Goal: Feedback & Contribution: Submit feedback/report problem

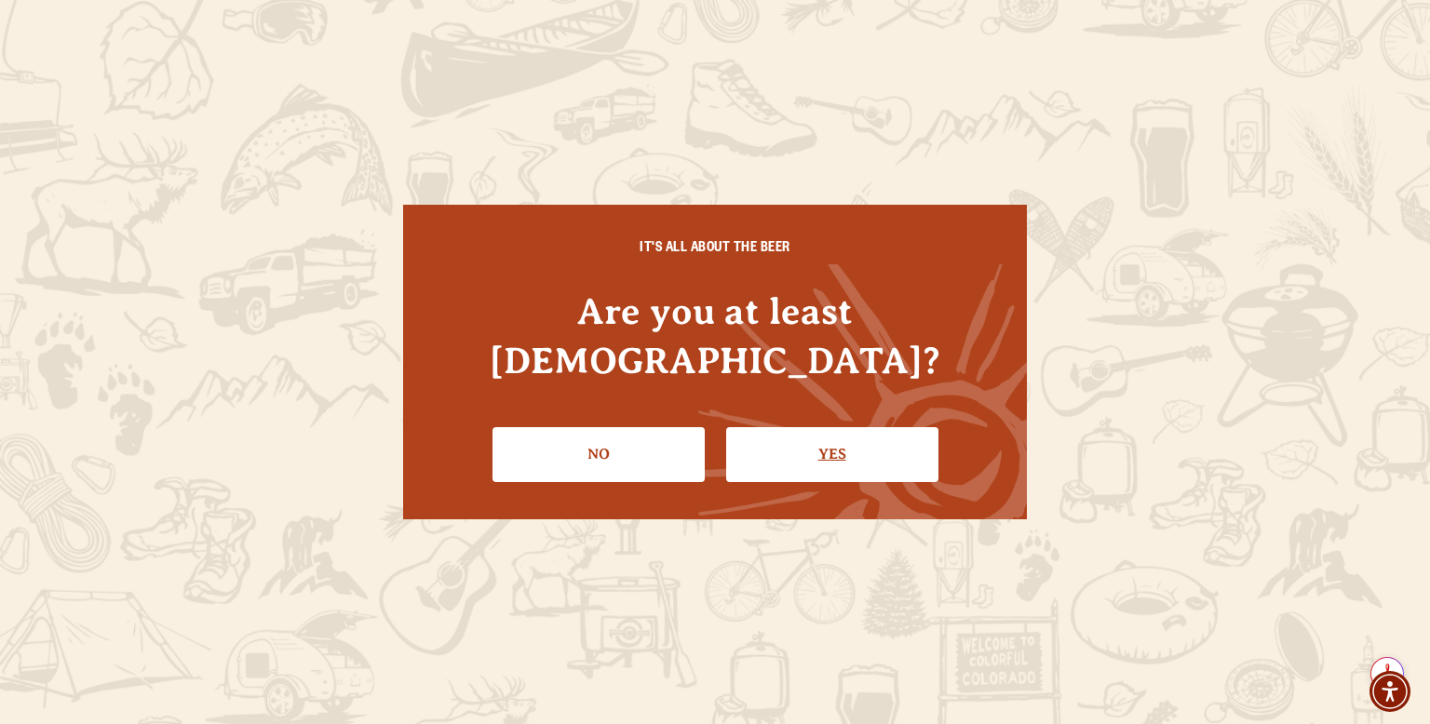
click at [830, 427] on link "Yes" at bounding box center [832, 454] width 212 height 54
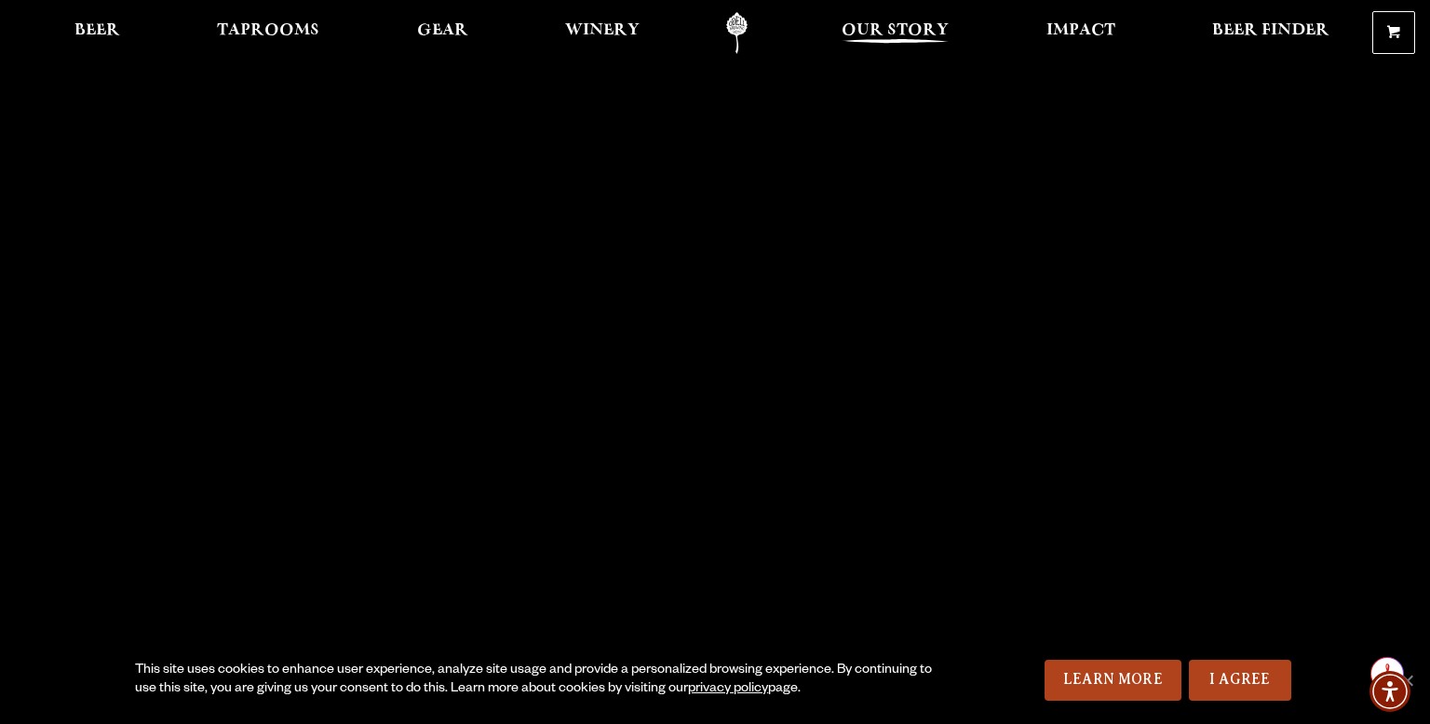
click at [867, 25] on span "Our Story" at bounding box center [895, 30] width 107 height 15
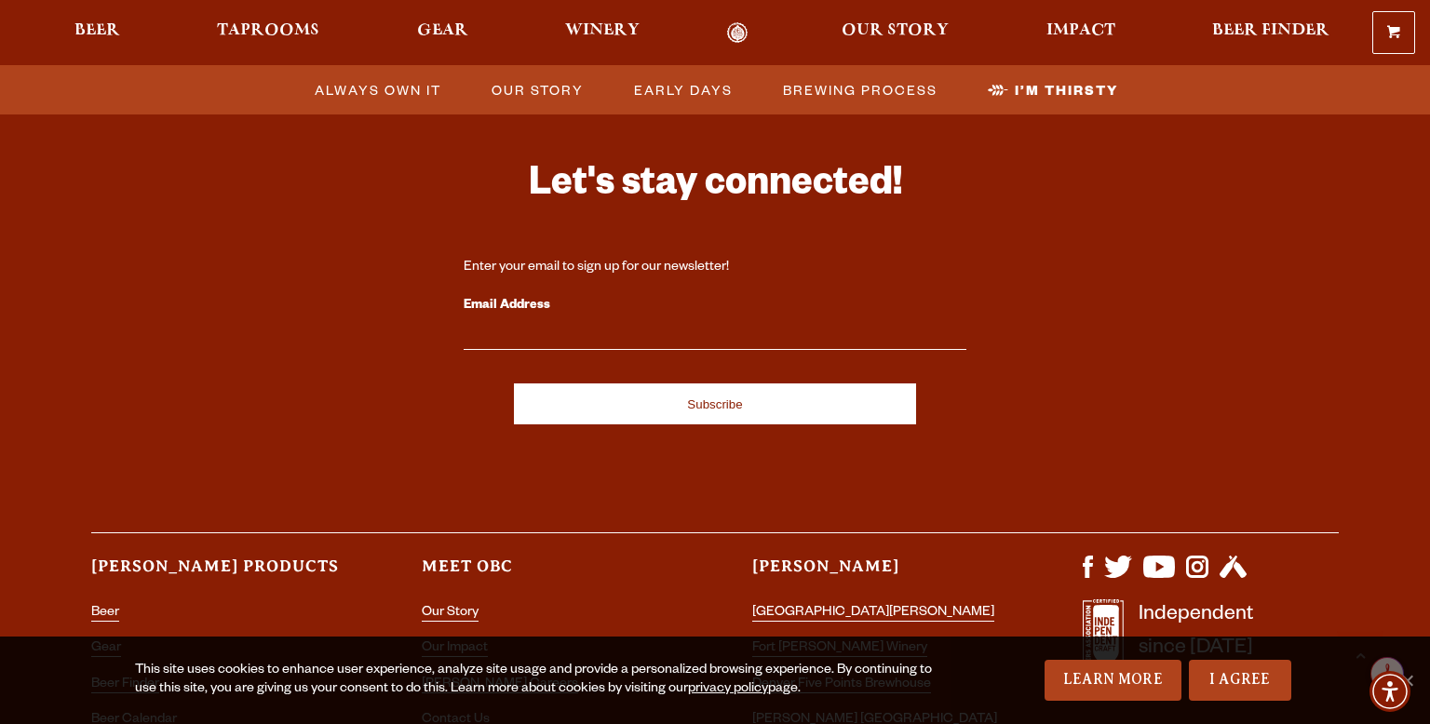
scroll to position [6169, 0]
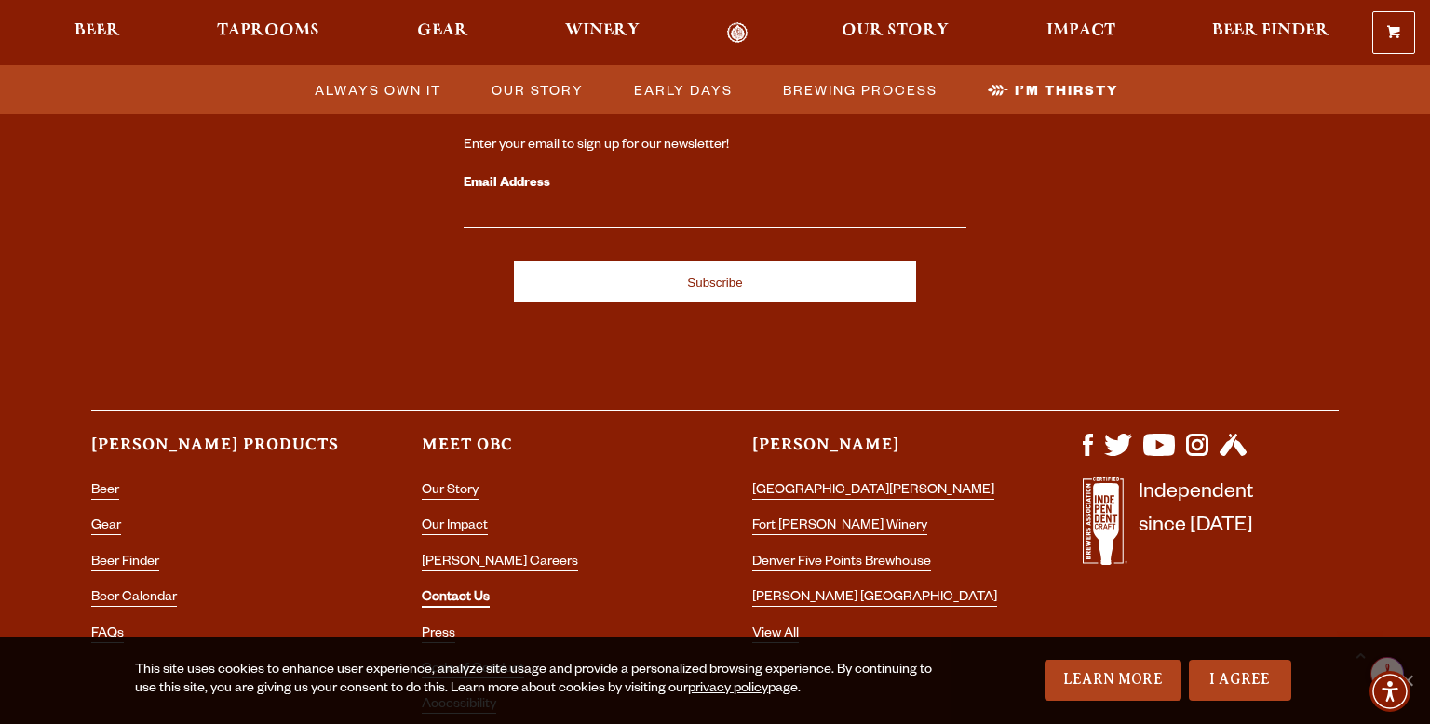
click at [463, 591] on link "Contact Us" at bounding box center [456, 599] width 68 height 17
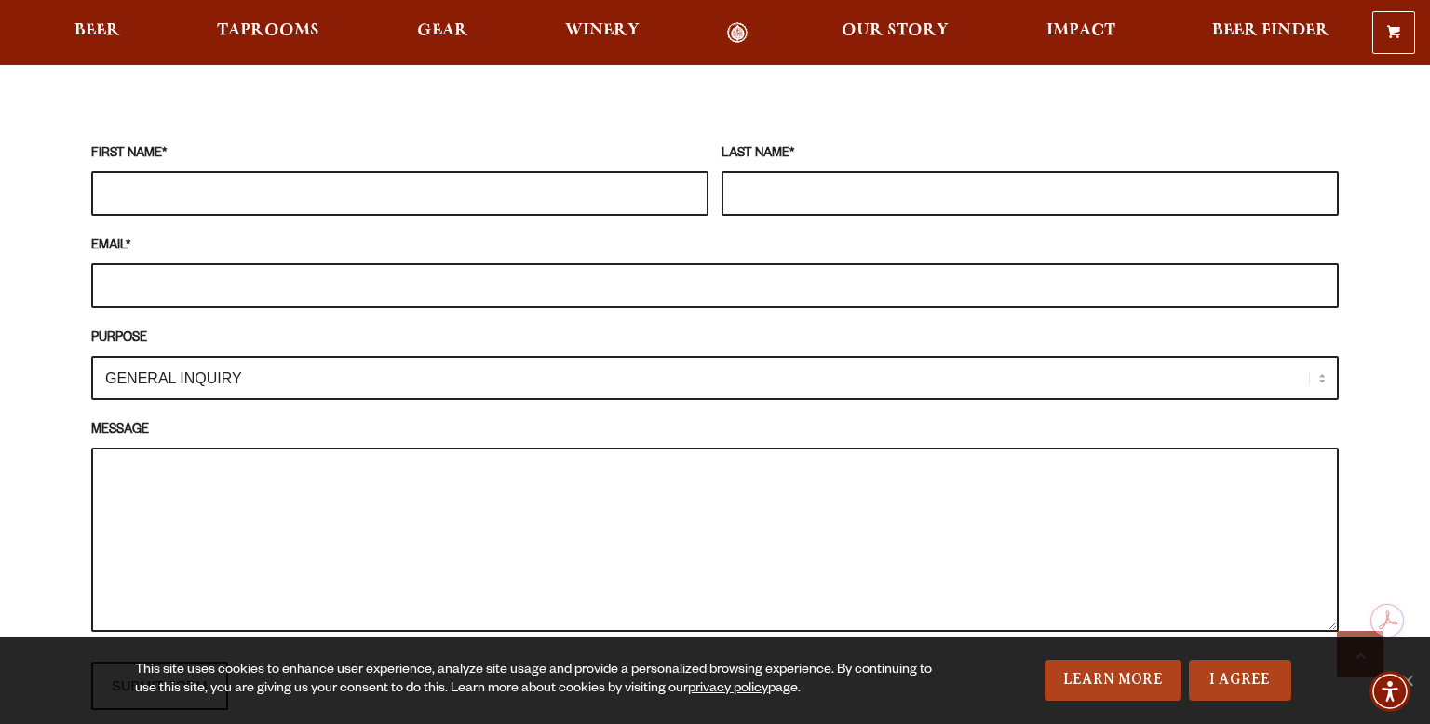
scroll to position [1704, 0]
click at [396, 172] on input "FIRST NAME *" at bounding box center [399, 194] width 617 height 45
type input "[PERSON_NAME]"
type input "crookedbeechbrewing@gmail.com"
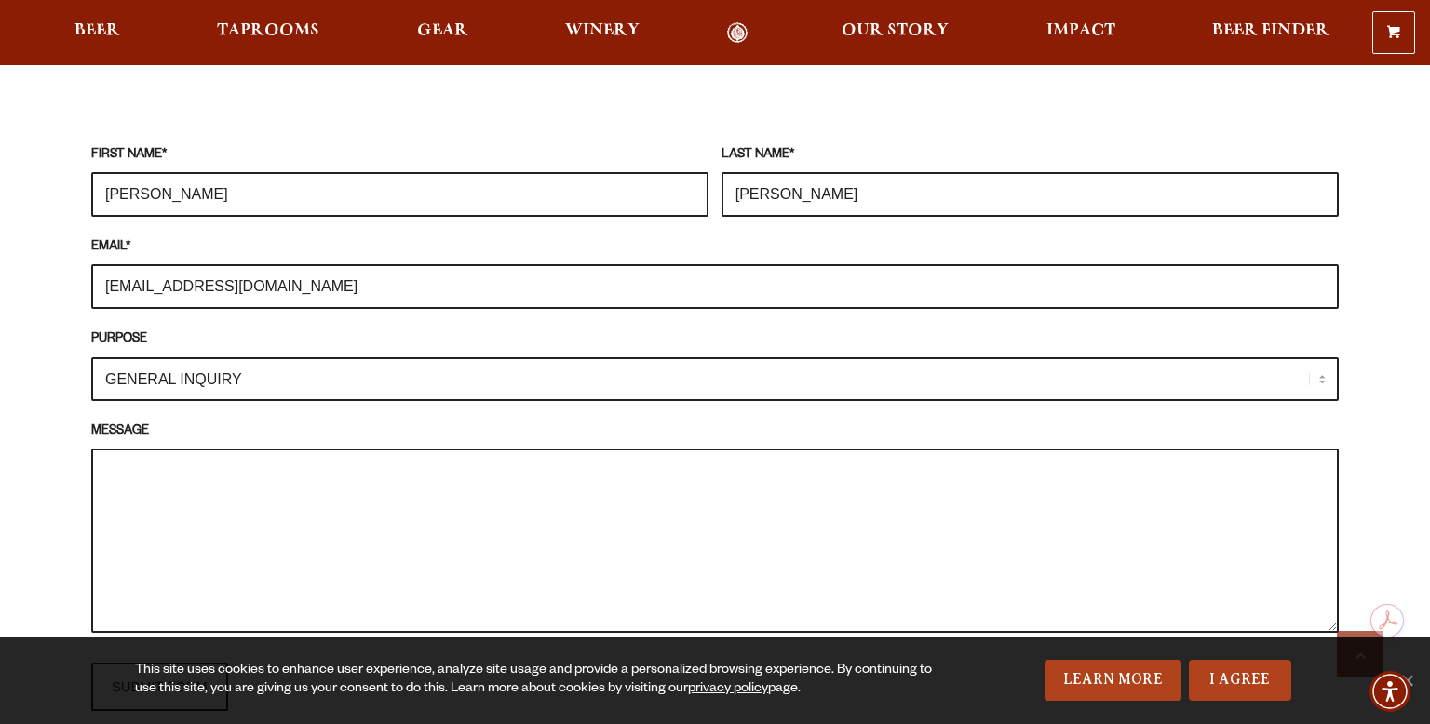
click at [319, 358] on select "GENERAL INQUIRY TAPROOM / BREWERY WINERY BOOK A TOUR MEDIA INQUIRY GEAR SHOP OD…" at bounding box center [715, 380] width 1248 height 44
select select "DISTRIBUTOR / ACCOUNT INQUIRY"
click at [91, 358] on select "GENERAL INQUIRY TAPROOM / BREWERY WINERY BOOK A TOUR MEDIA INQUIRY GEAR SHOP OD…" at bounding box center [715, 380] width 1248 height 44
click at [245, 449] on textarea "MESSAGE" at bounding box center [715, 541] width 1248 height 184
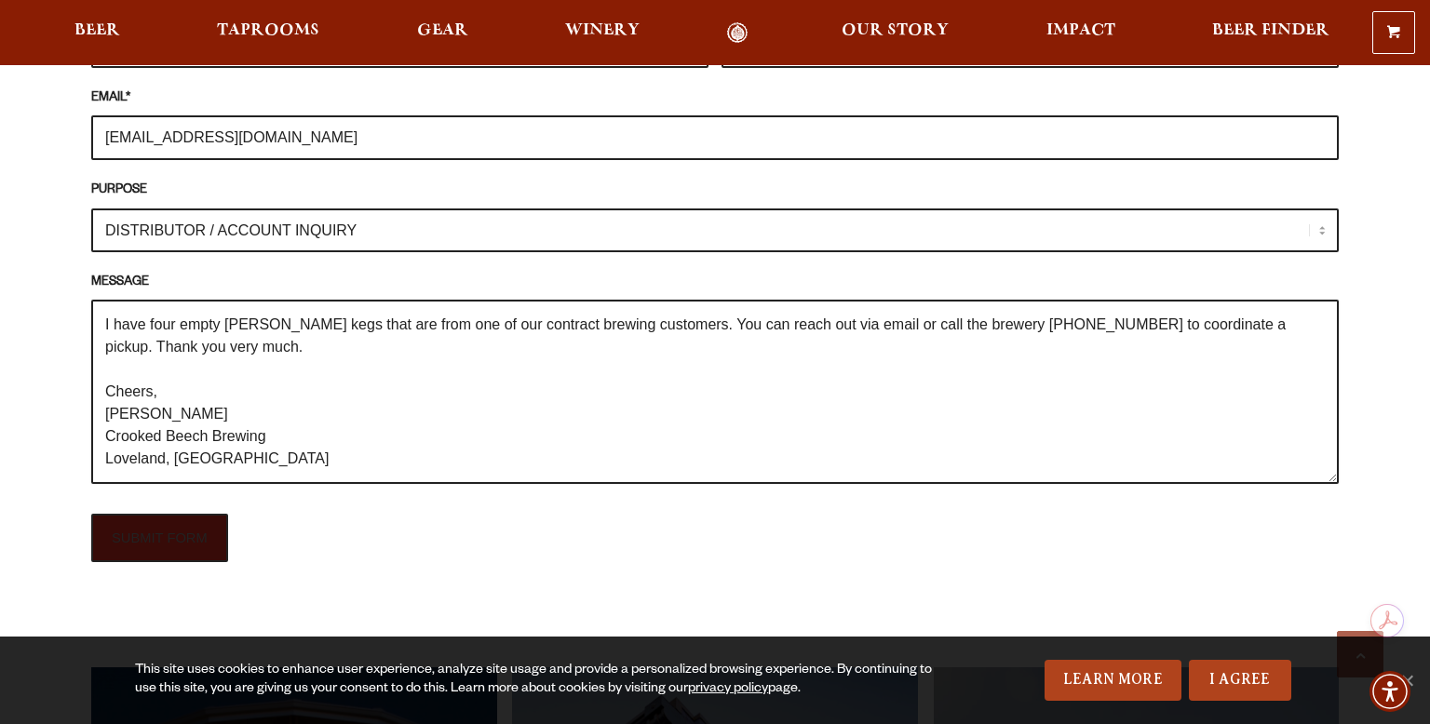
scroll to position [1861, 0]
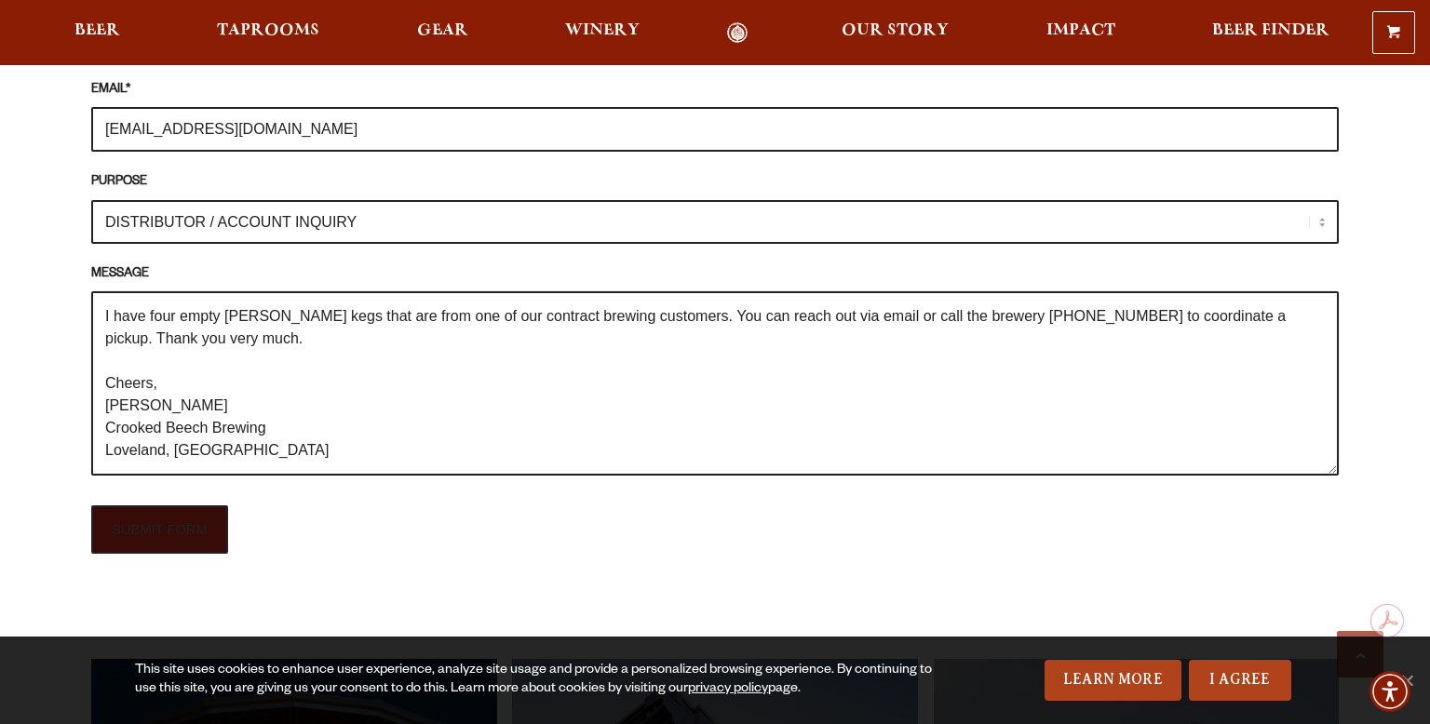
type textarea "I have four empty Odell kegs that are from one of our contract brewing customer…"
click at [180, 506] on input "SUBMIT FORM" at bounding box center [159, 530] width 137 height 48
type input "Sending"
